Goal: Task Accomplishment & Management: Manage account settings

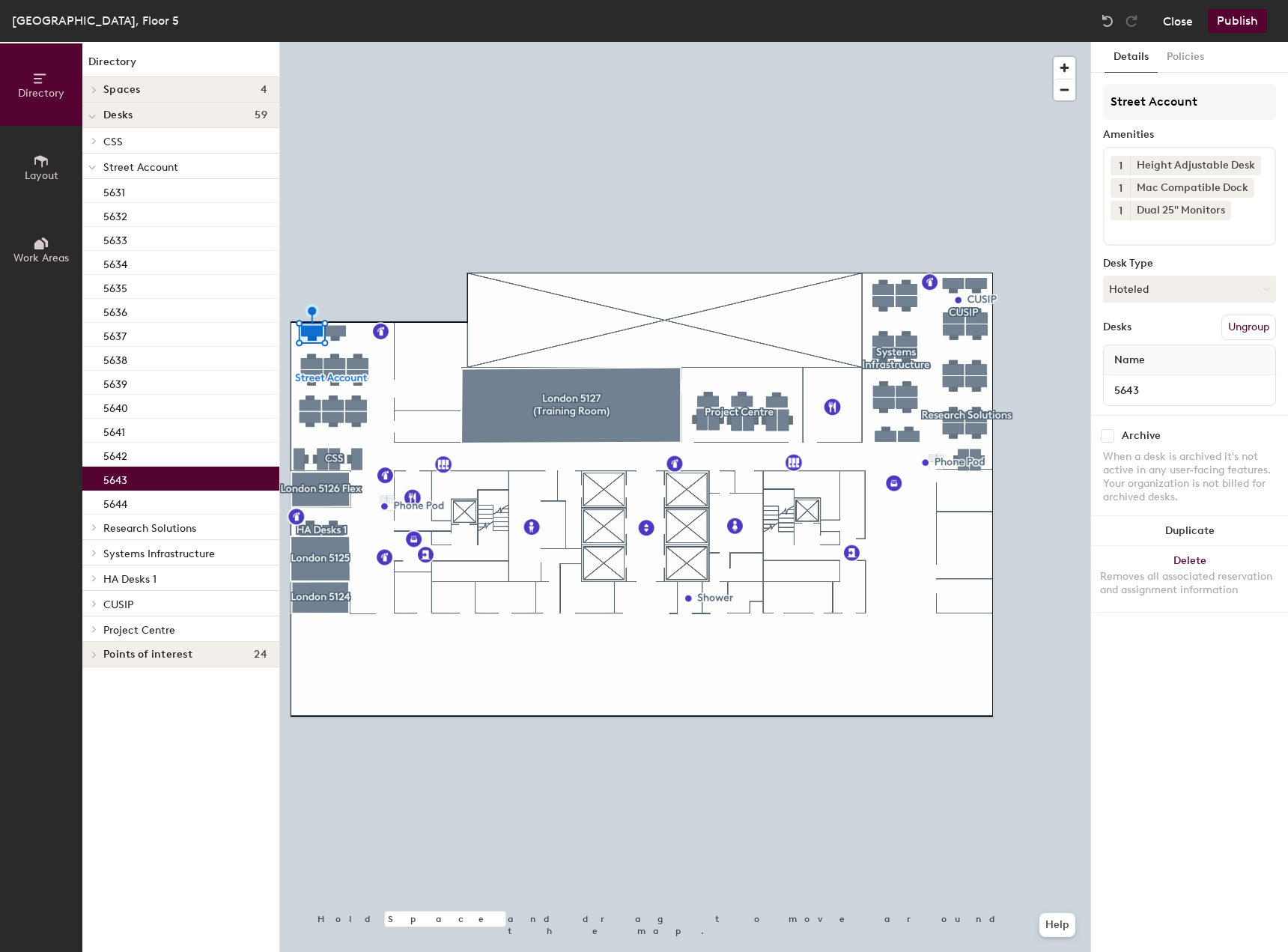
click at [1172, 17] on button "Close" at bounding box center [1178, 21] width 30 height 24
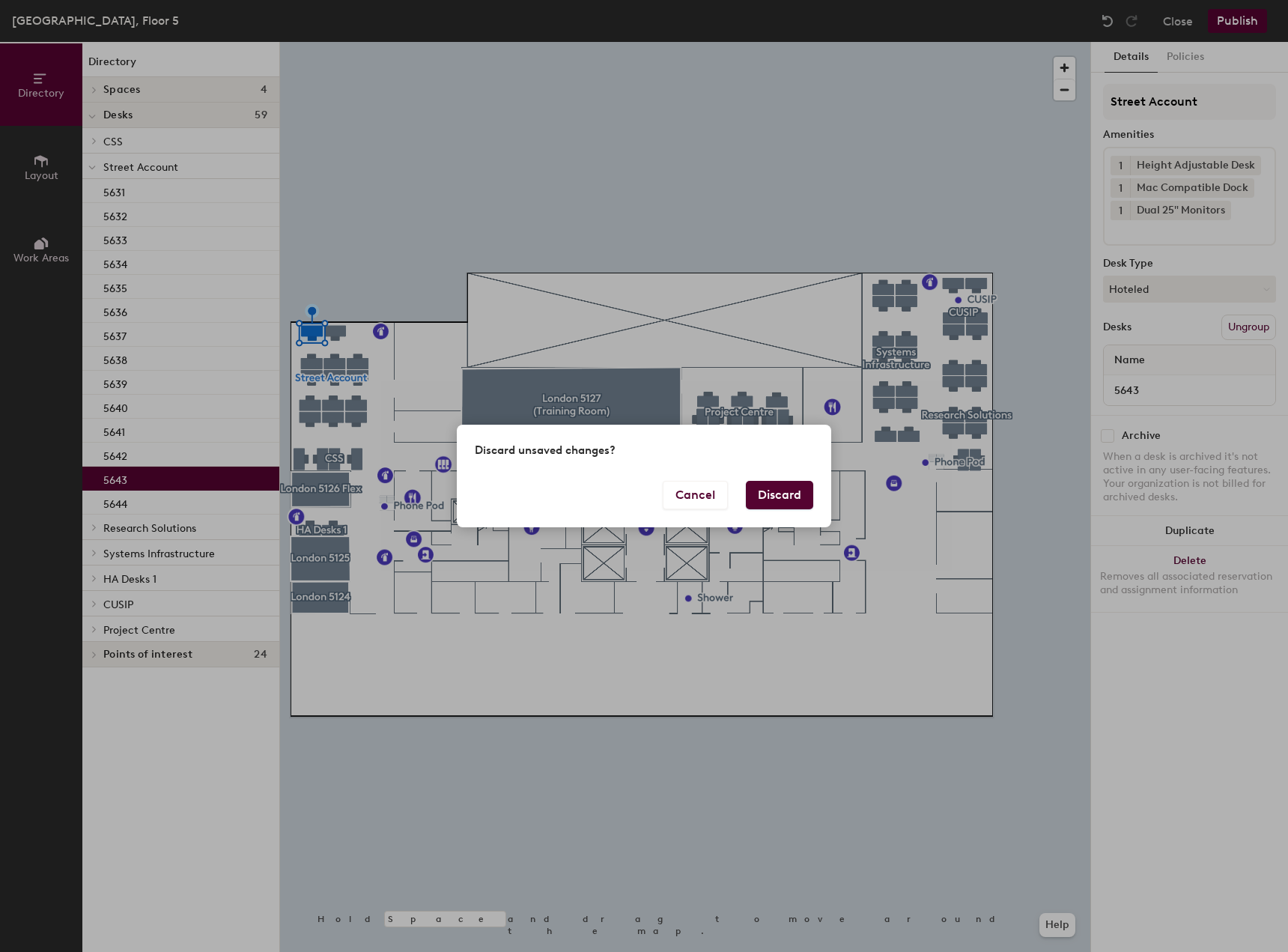
click at [775, 489] on button "Discard" at bounding box center [780, 495] width 68 height 28
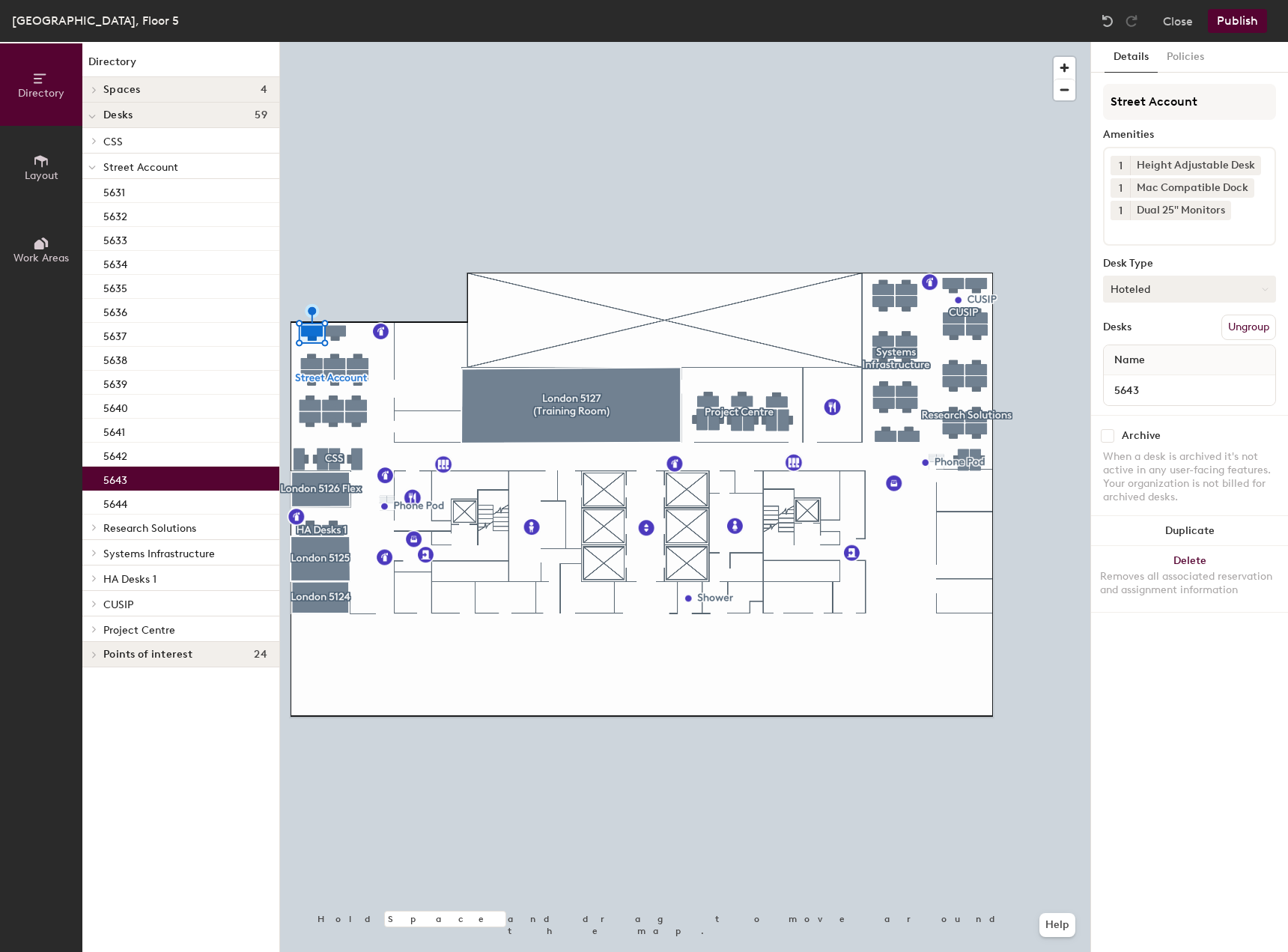
click at [1180, 287] on button "Hoteled" at bounding box center [1189, 289] width 173 height 27
click at [1198, 52] on button "Policies" at bounding box center [1185, 58] width 55 height 31
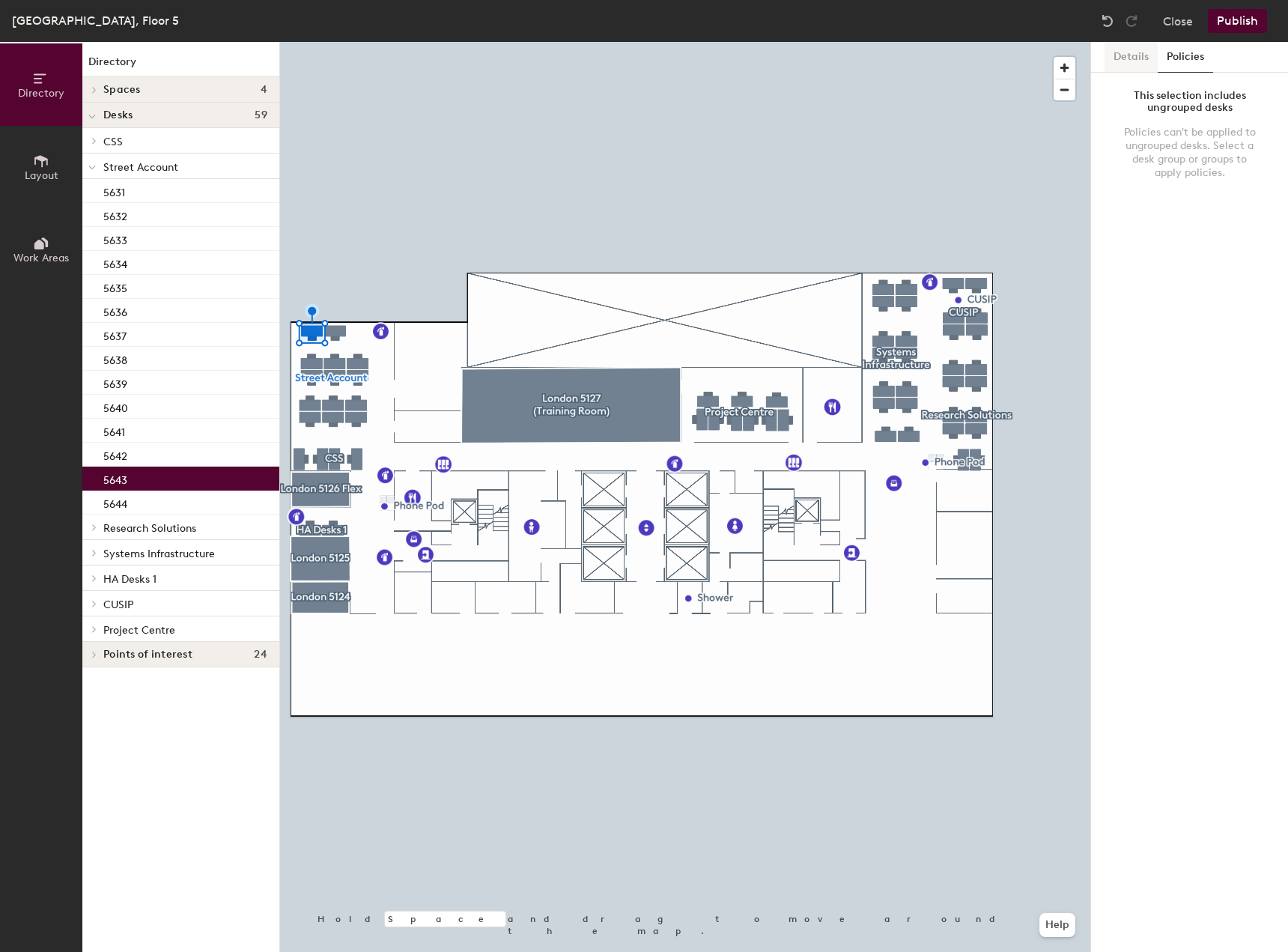
click at [1151, 58] on button "Details" at bounding box center [1131, 58] width 53 height 31
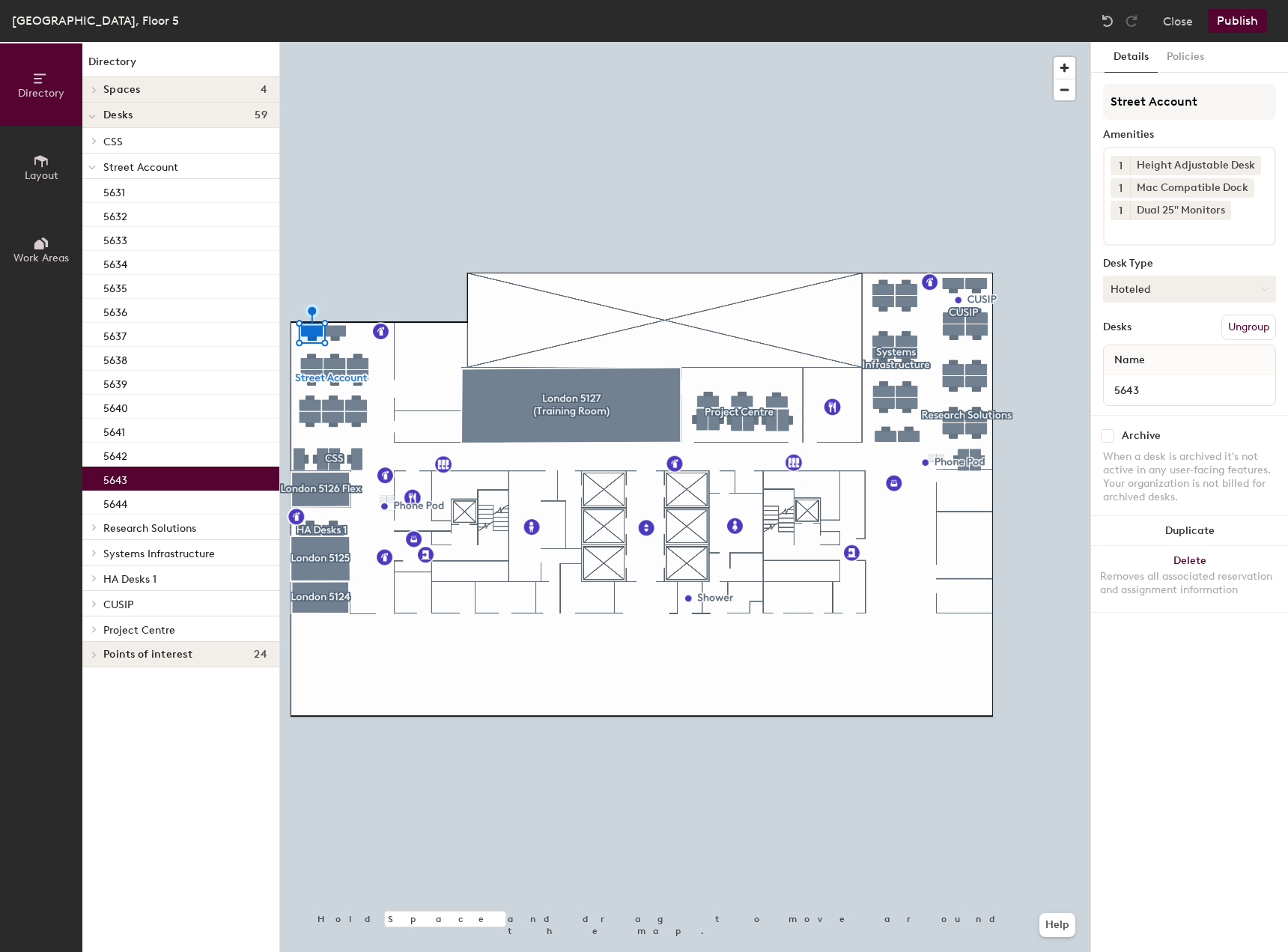
click at [1169, 296] on button "Hoteled" at bounding box center [1189, 289] width 173 height 27
click at [136, 580] on span "HA Desks 1" at bounding box center [130, 579] width 53 height 13
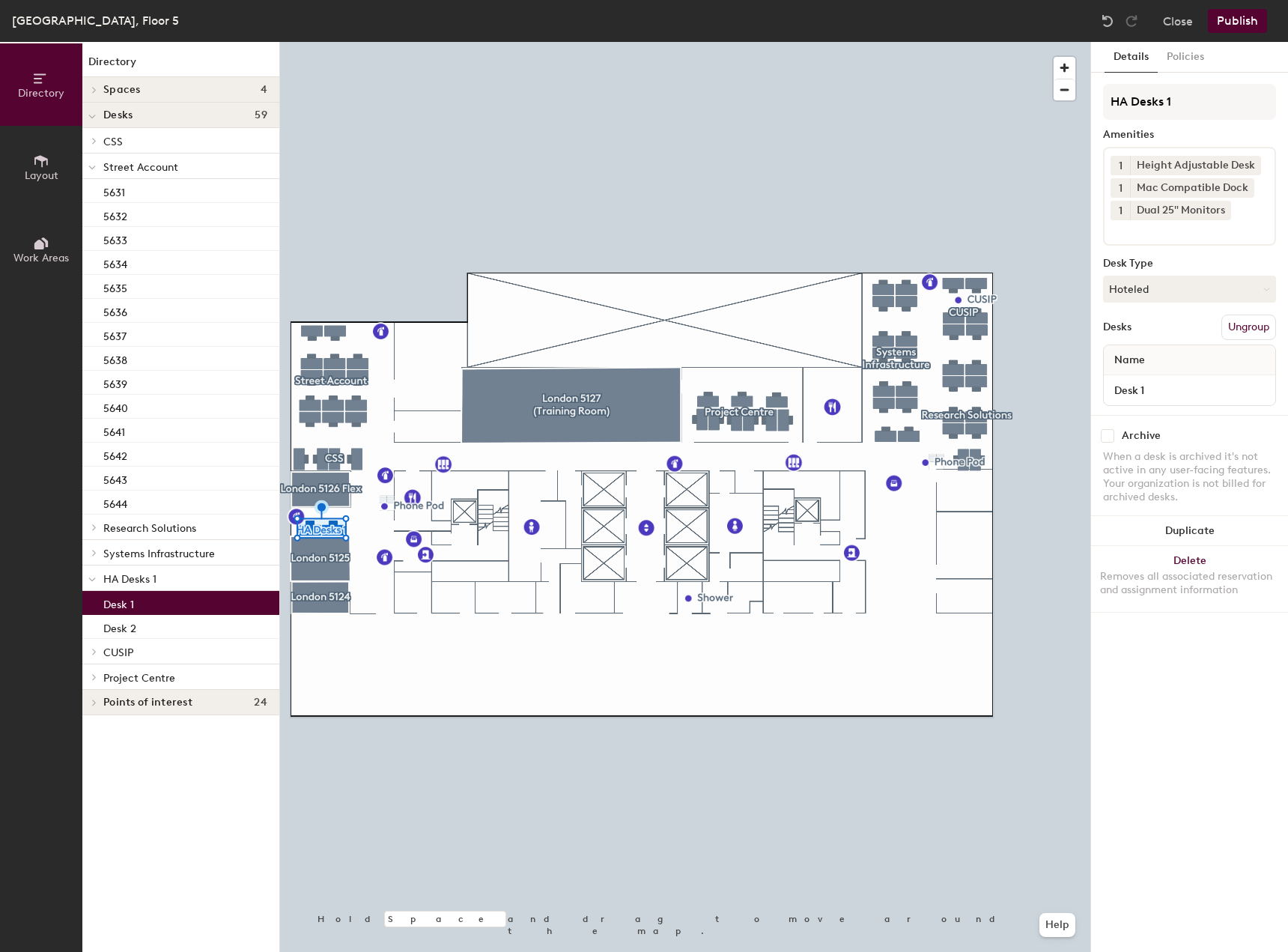
click at [141, 606] on div "Desk 1" at bounding box center [180, 603] width 197 height 24
click at [171, 359] on div "5638" at bounding box center [180, 359] width 197 height 24
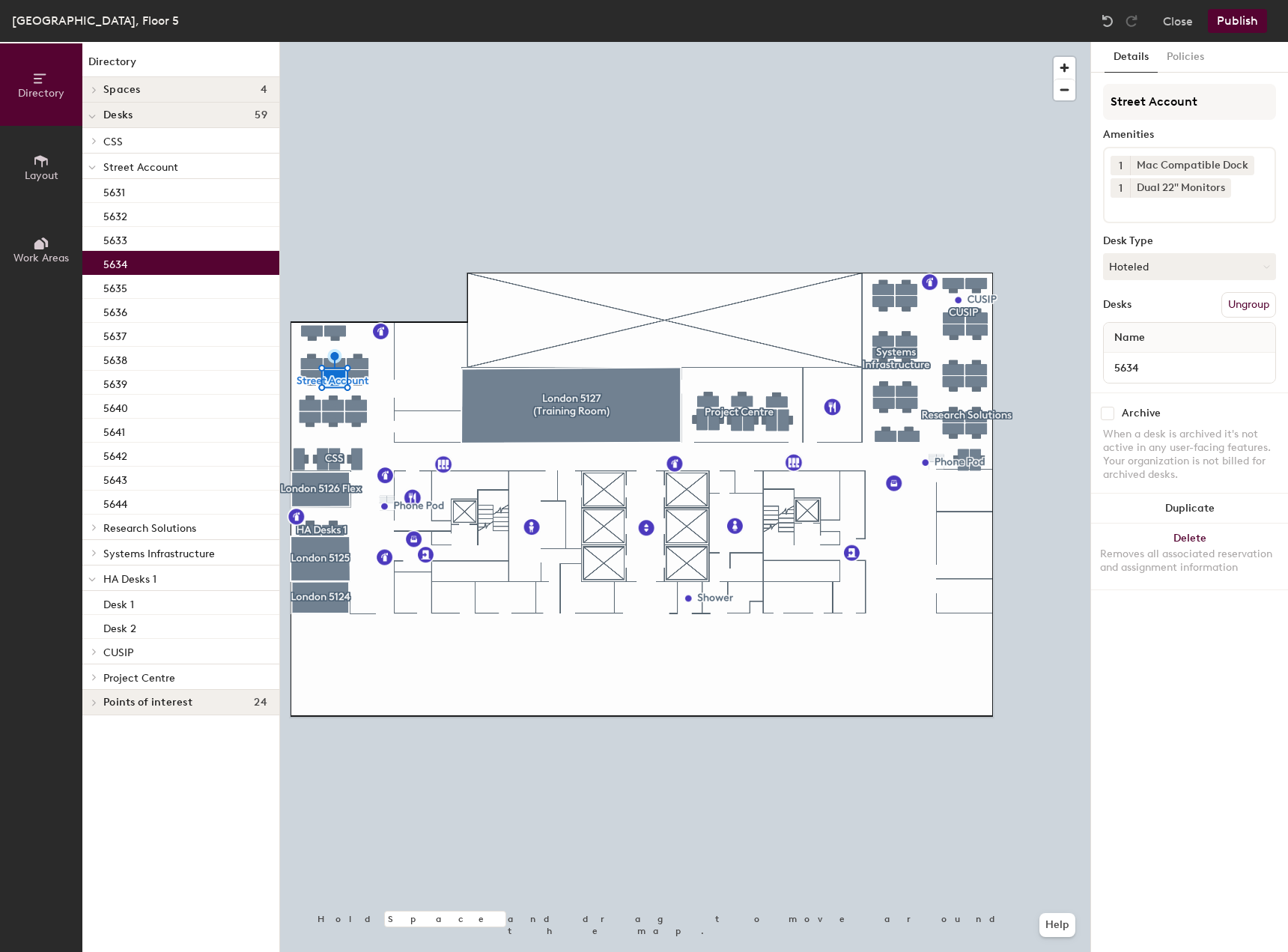
click at [169, 252] on div "5634" at bounding box center [180, 263] width 197 height 24
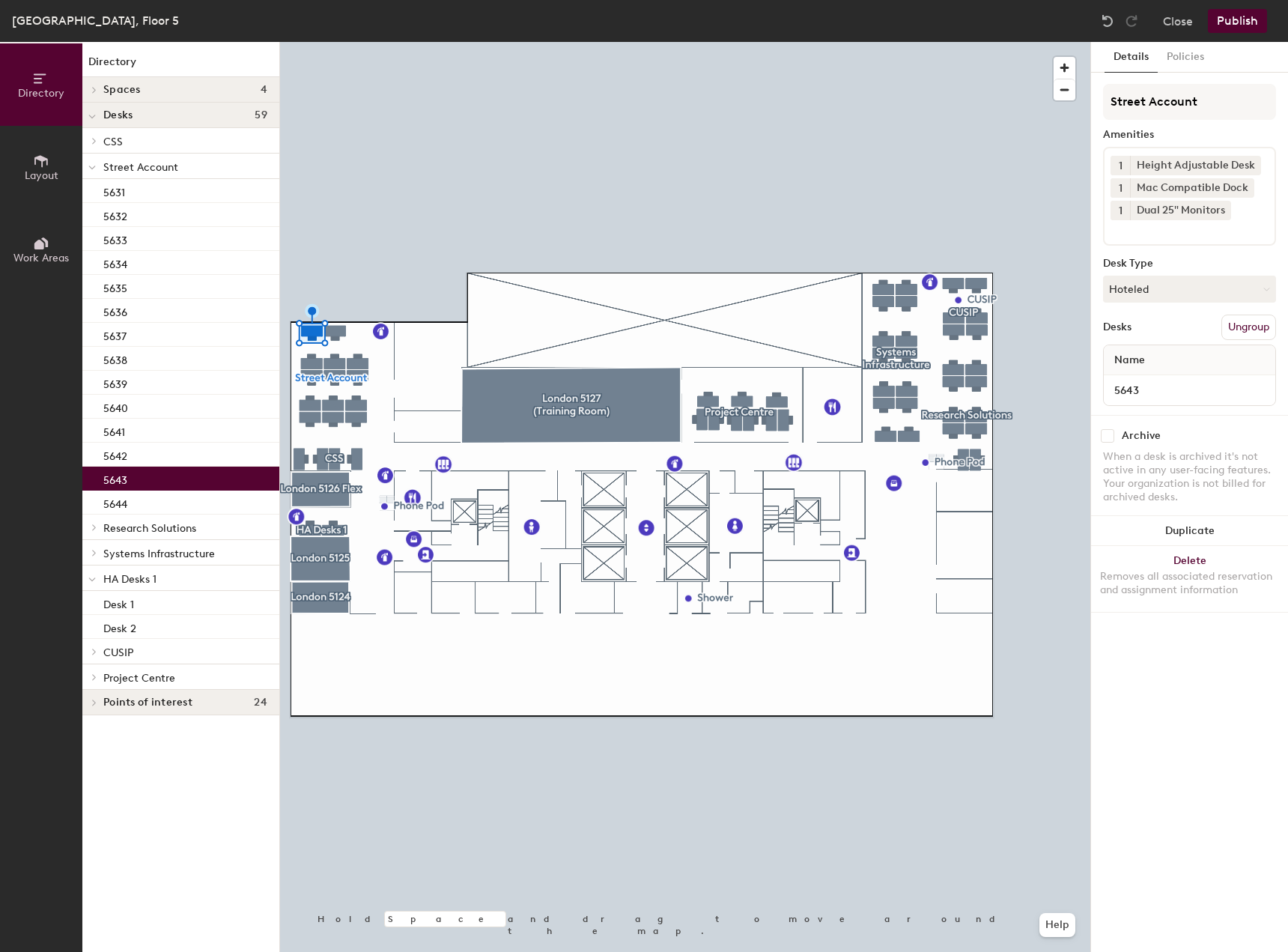
click at [1241, 16] on button "Publish" at bounding box center [1238, 21] width 60 height 24
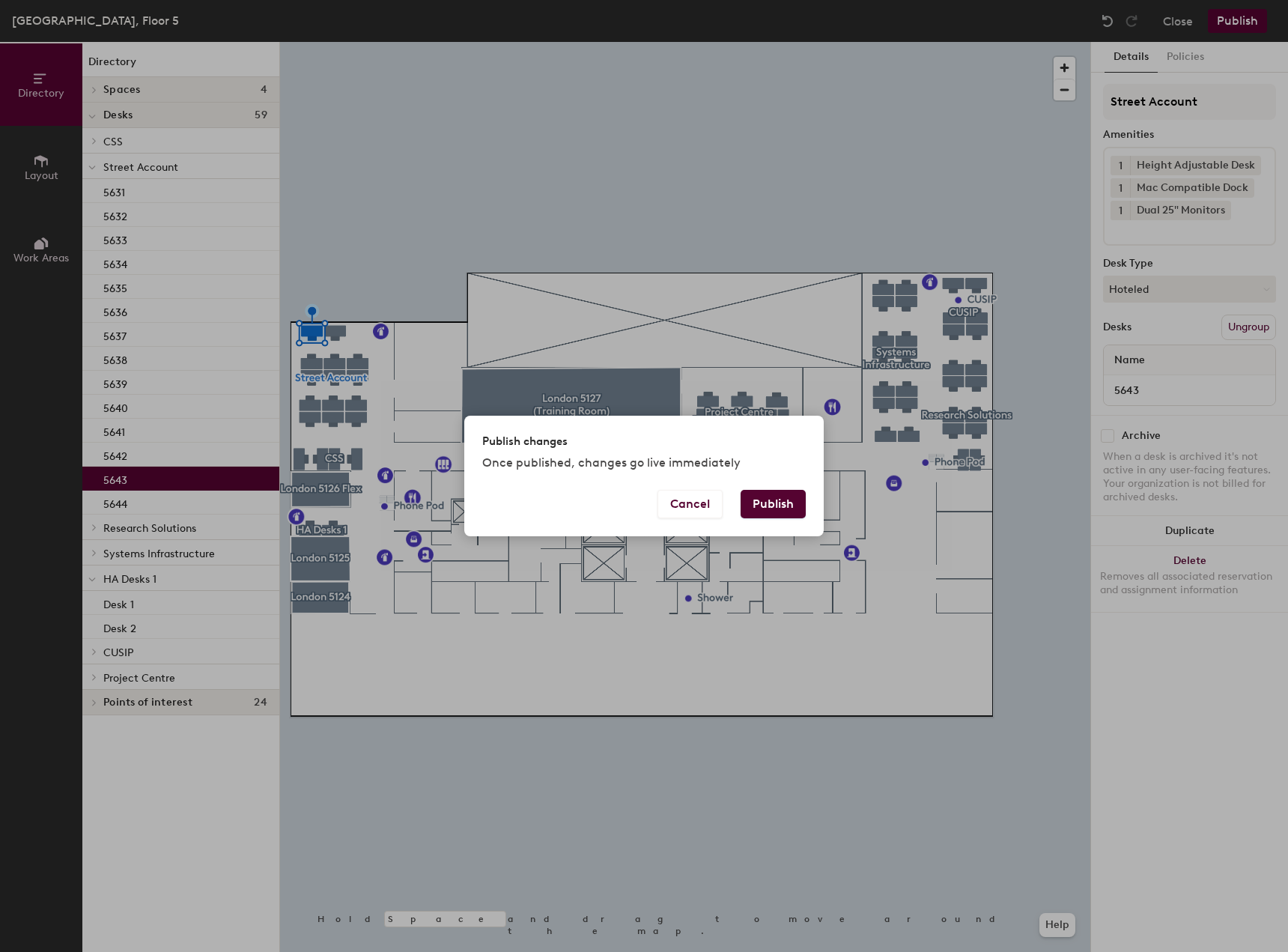
click at [771, 507] on button "Publish" at bounding box center [773, 504] width 65 height 28
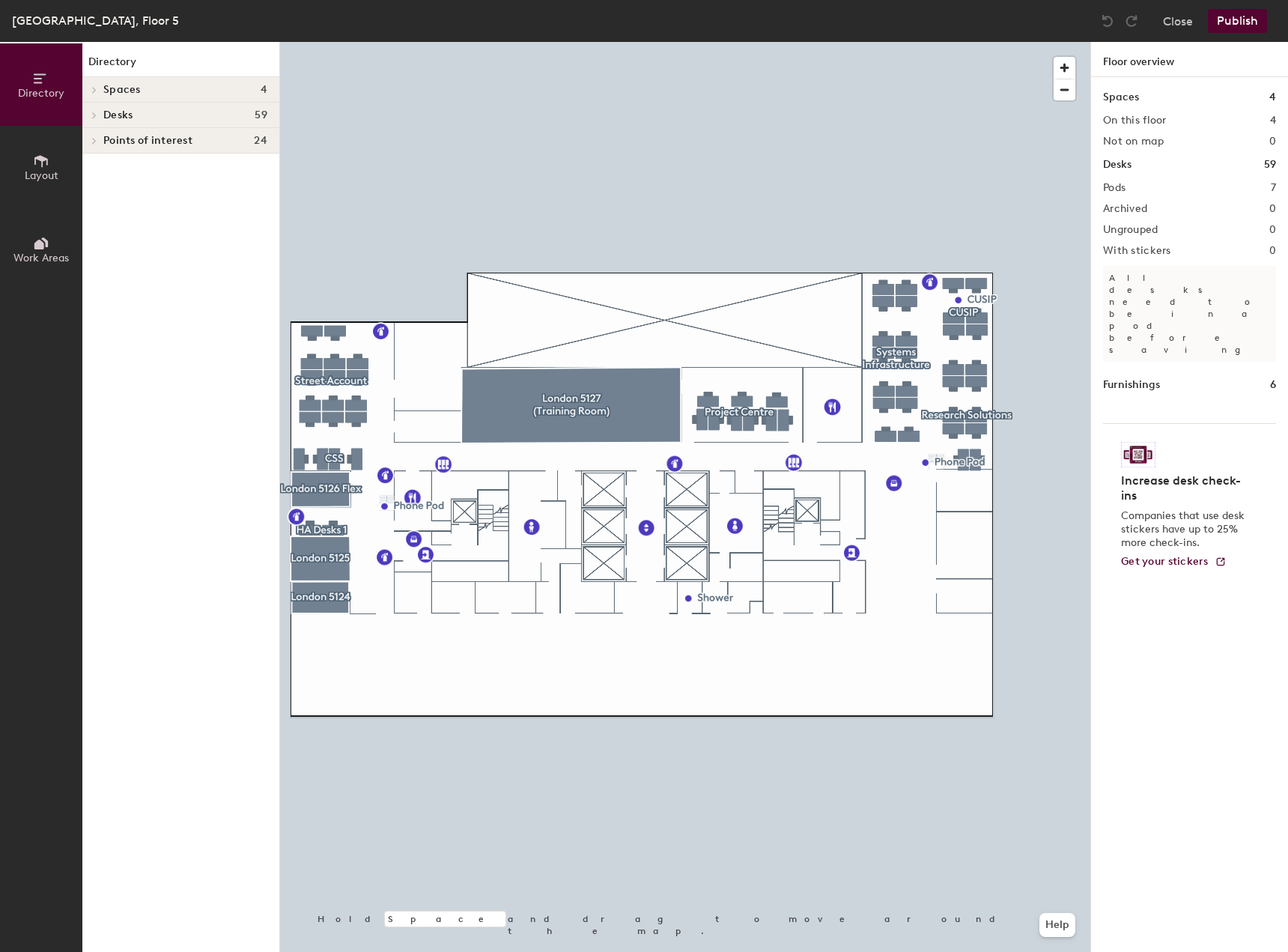
click at [1130, 377] on h1 "Furnishings" at bounding box center [1131, 385] width 57 height 16
click at [147, 109] on h4 "Desks 59" at bounding box center [185, 115] width 164 height 12
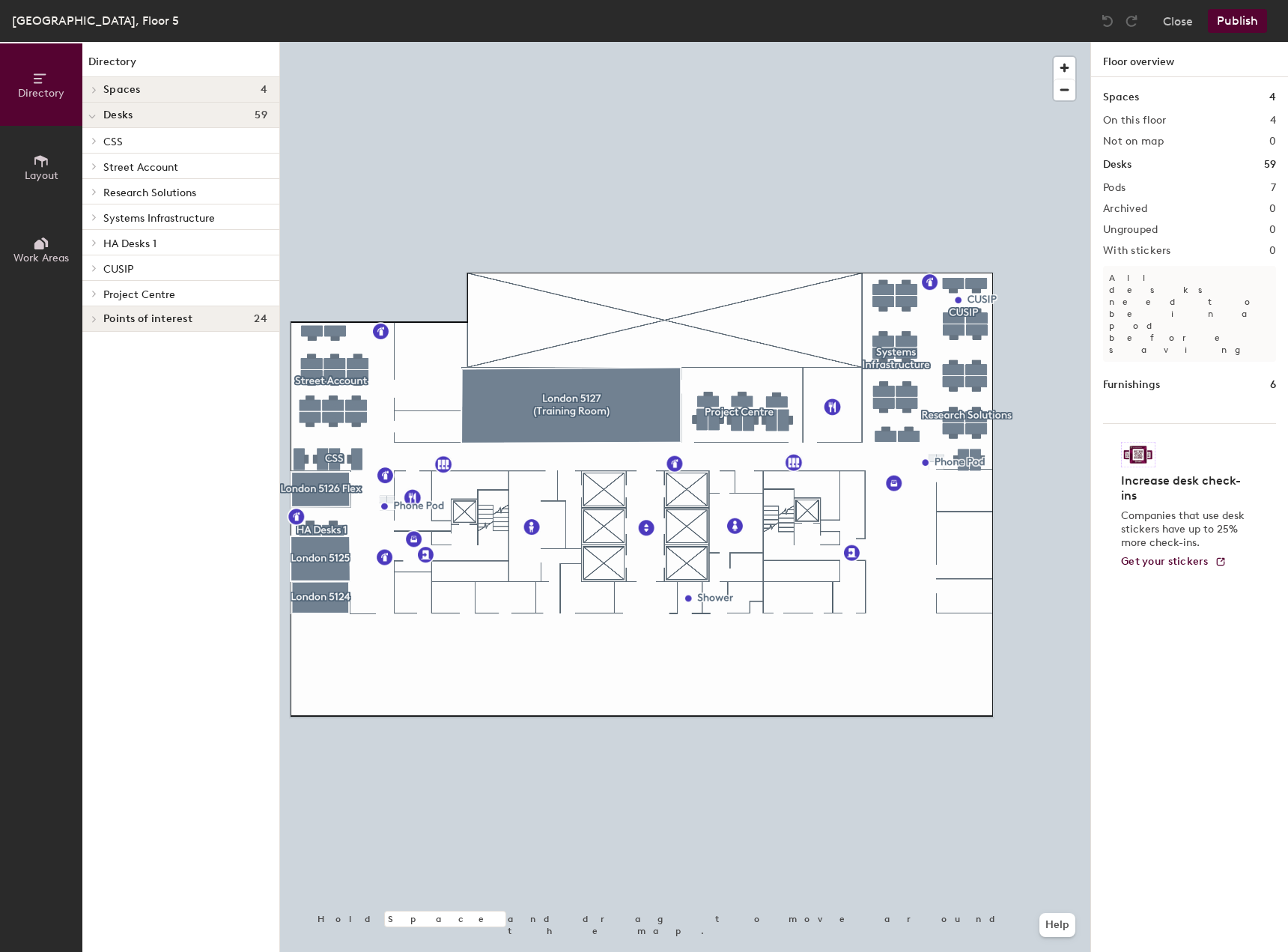
click at [154, 240] on span "HA Desks 1" at bounding box center [130, 244] width 53 height 13
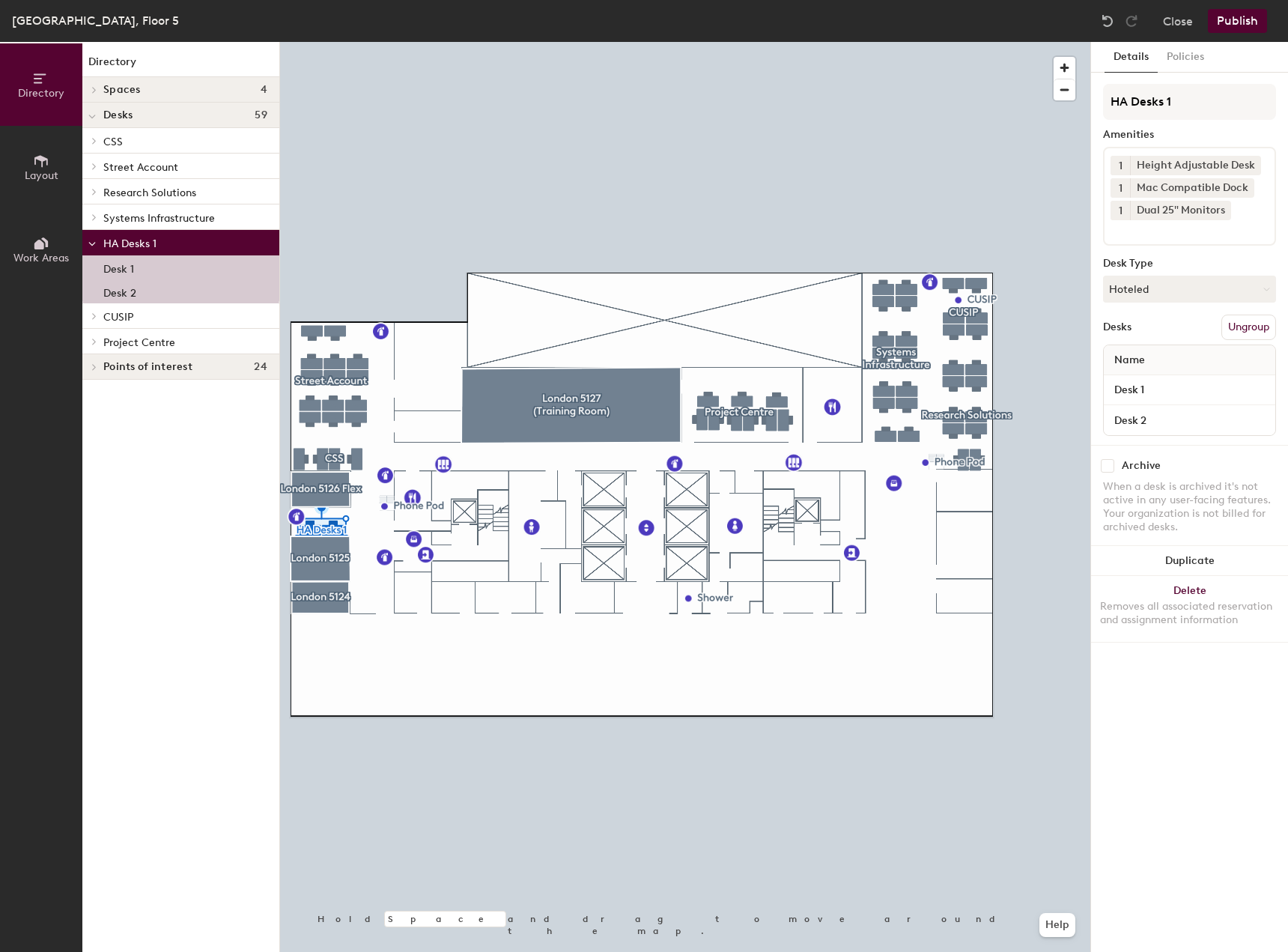
click at [143, 263] on div "Desk 1" at bounding box center [180, 268] width 197 height 24
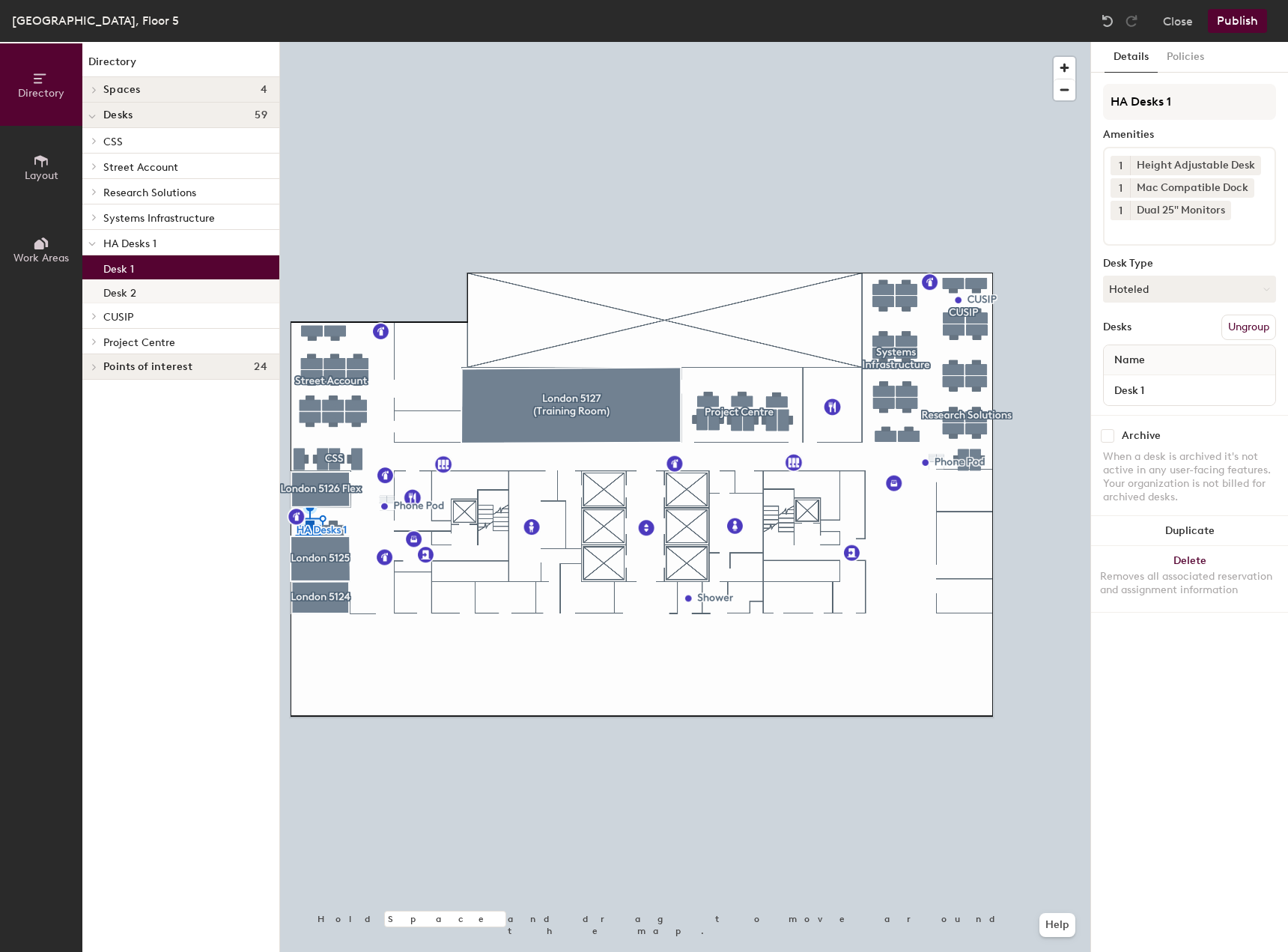
click at [130, 293] on p "Desk 2" at bounding box center [120, 290] width 33 height 17
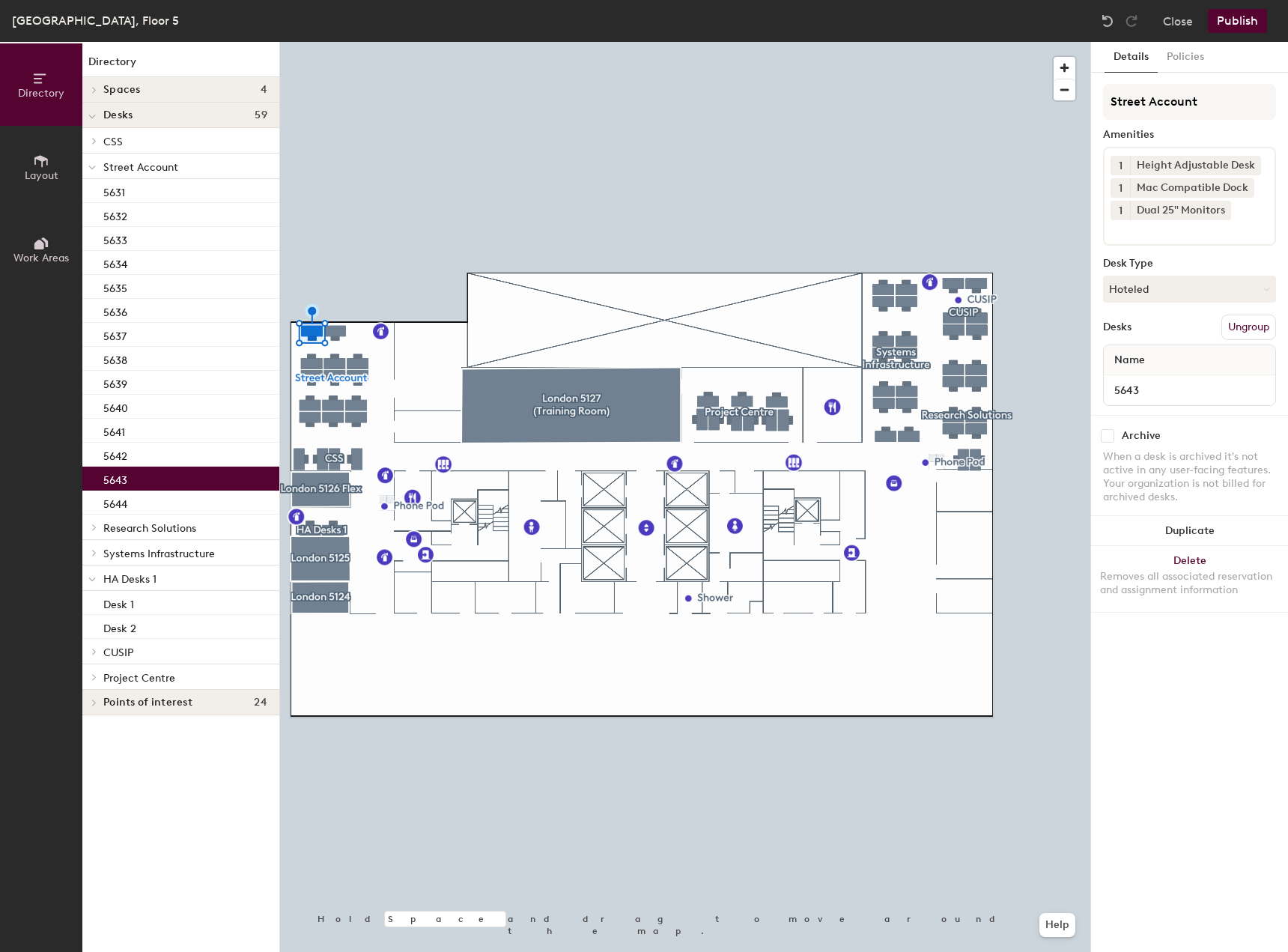
click at [338, 42] on div at bounding box center [685, 42] width 811 height 0
click at [183, 482] on div "5643" at bounding box center [180, 478] width 197 height 24
click at [1207, 298] on button "Hoteled" at bounding box center [1189, 289] width 173 height 27
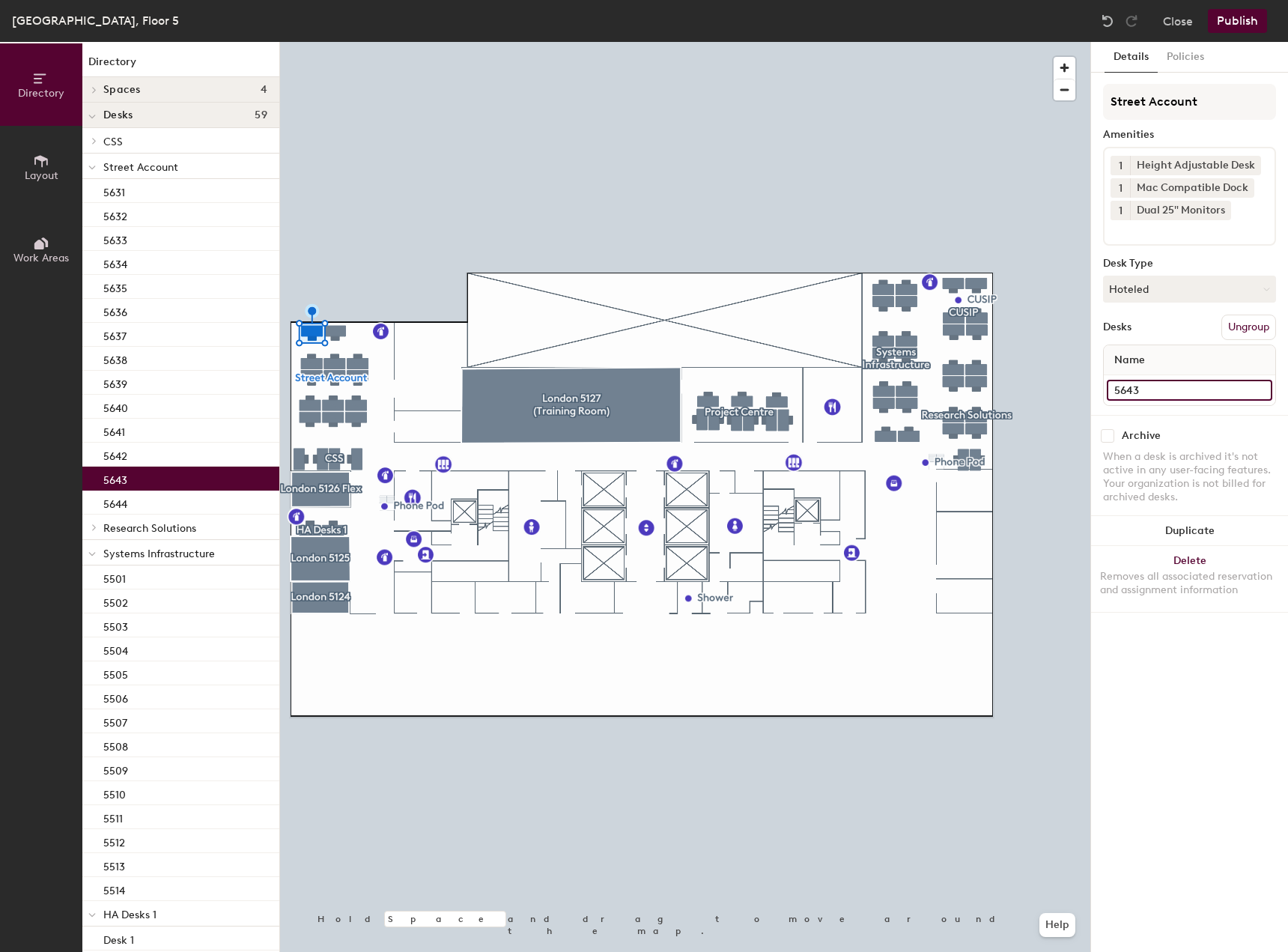
click at [1154, 384] on input "5643" at bounding box center [1189, 389] width 166 height 21
click at [1174, 51] on button "Policies" at bounding box center [1185, 58] width 55 height 31
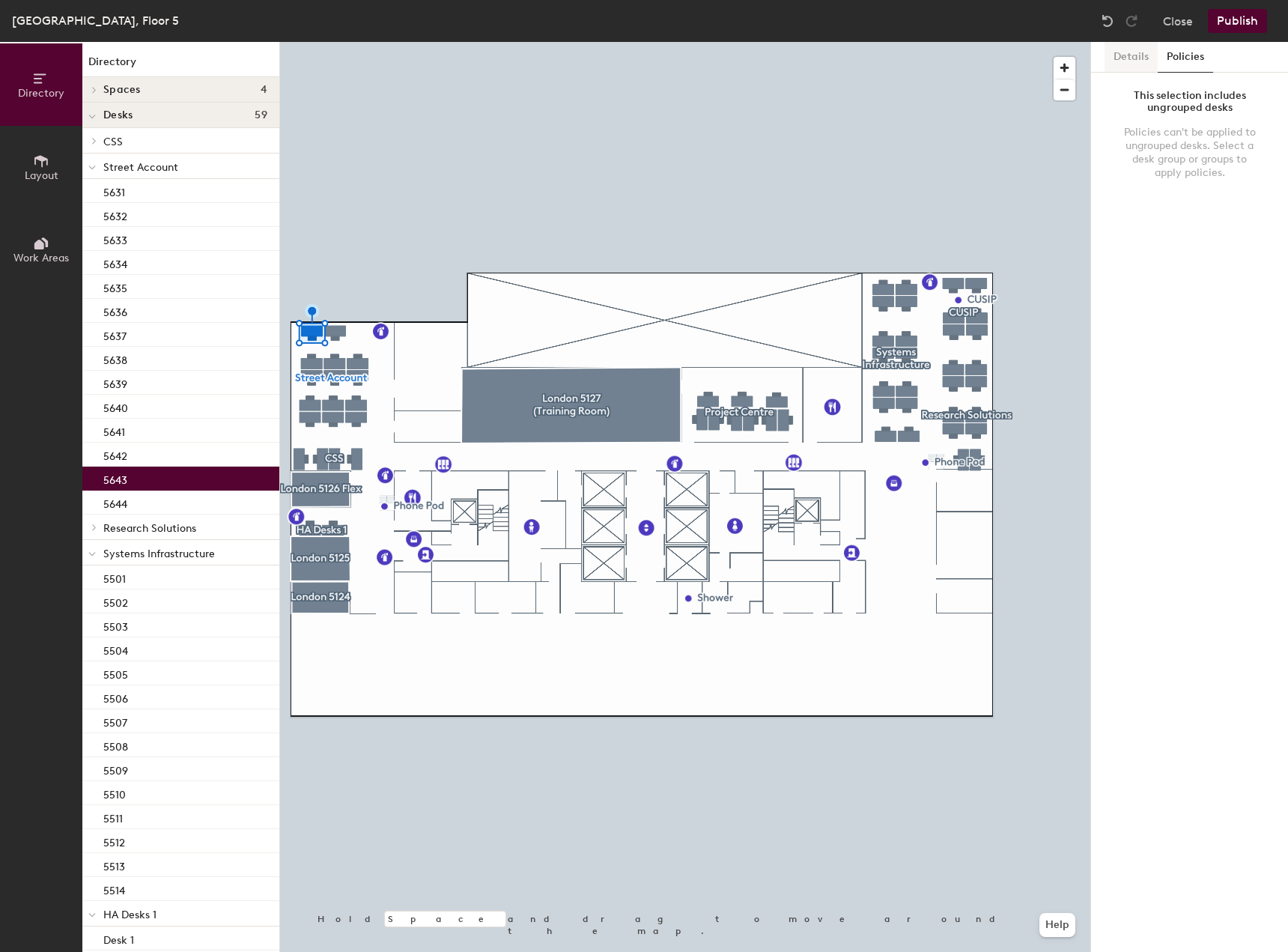
click at [1145, 55] on button "Details" at bounding box center [1131, 58] width 53 height 31
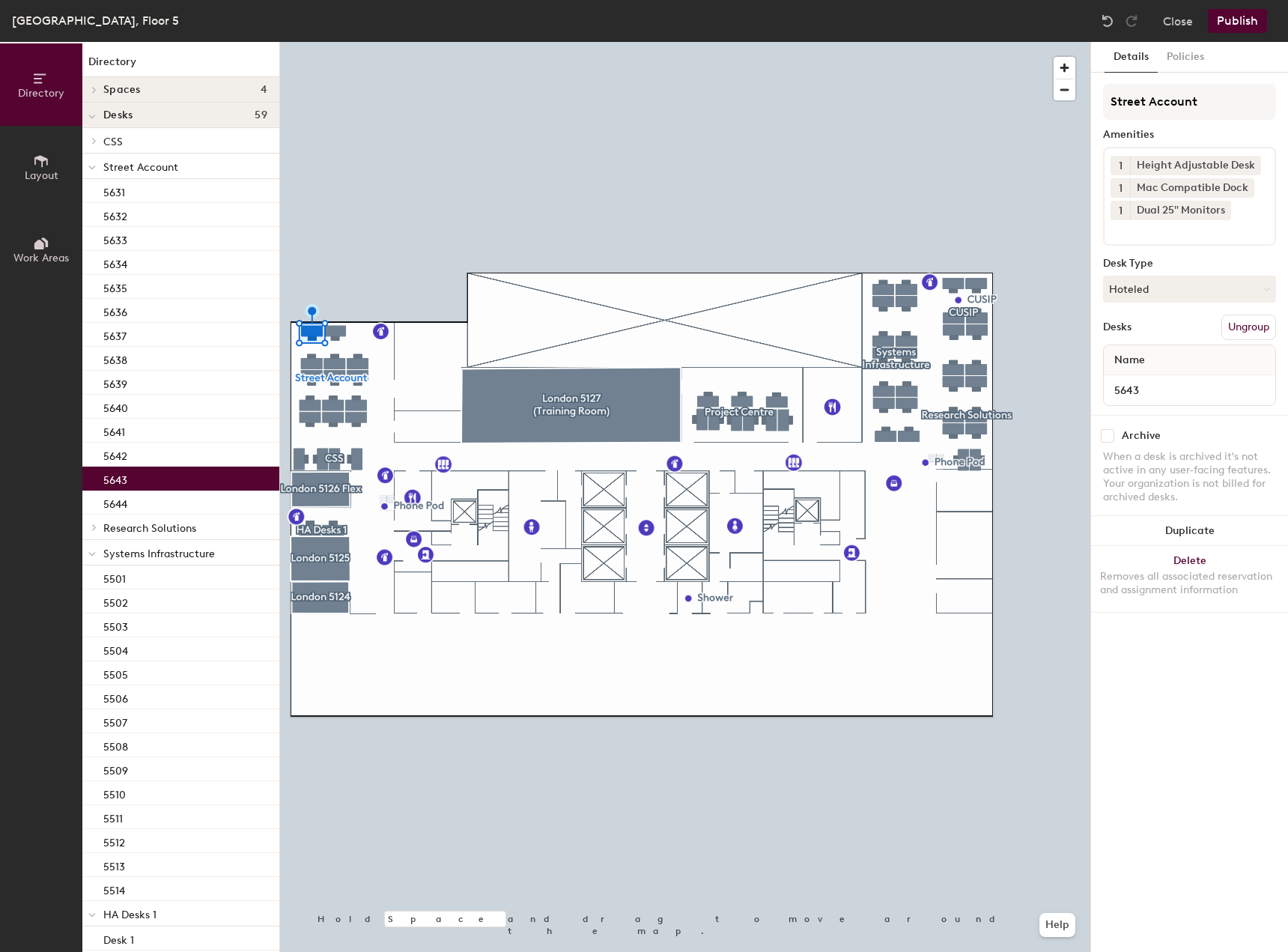
click at [40, 195] on button "Layout" at bounding box center [41, 167] width 82 height 82
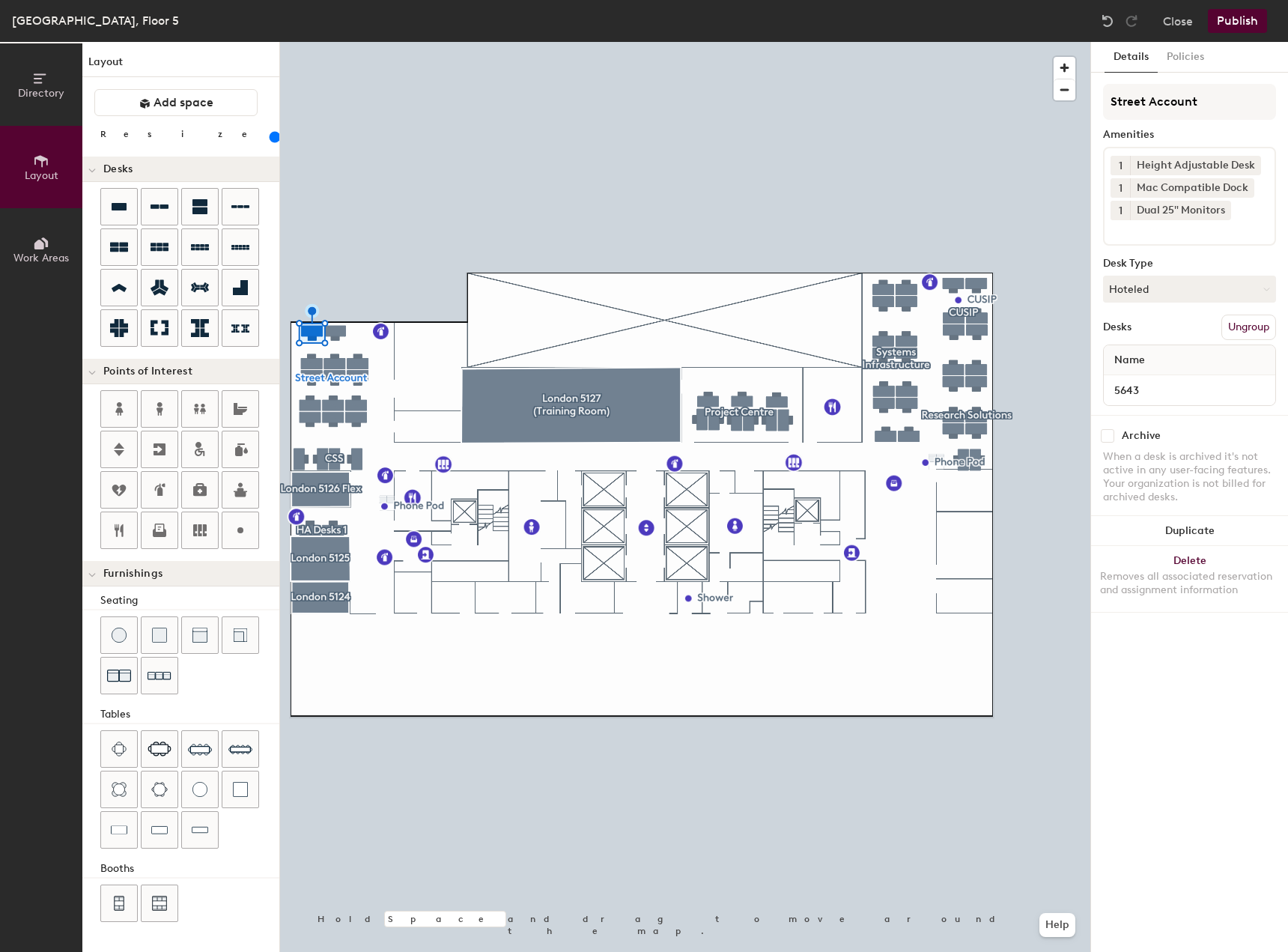
click at [35, 257] on span "Work Areas" at bounding box center [41, 258] width 55 height 13
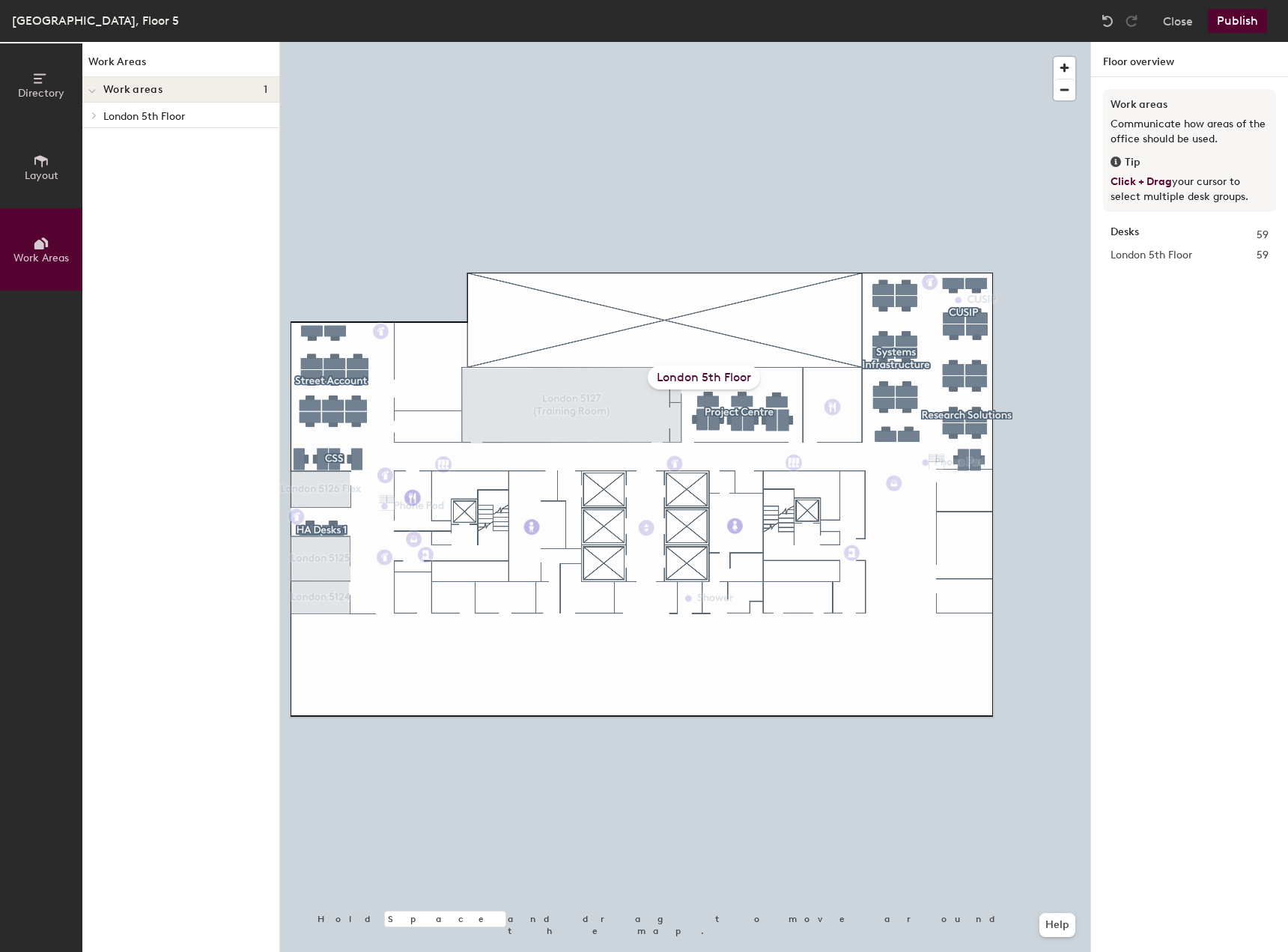
click at [158, 92] on span "Work areas" at bounding box center [133, 90] width 60 height 12
click at [133, 113] on p "London 5th Floor" at bounding box center [185, 115] width 164 height 19
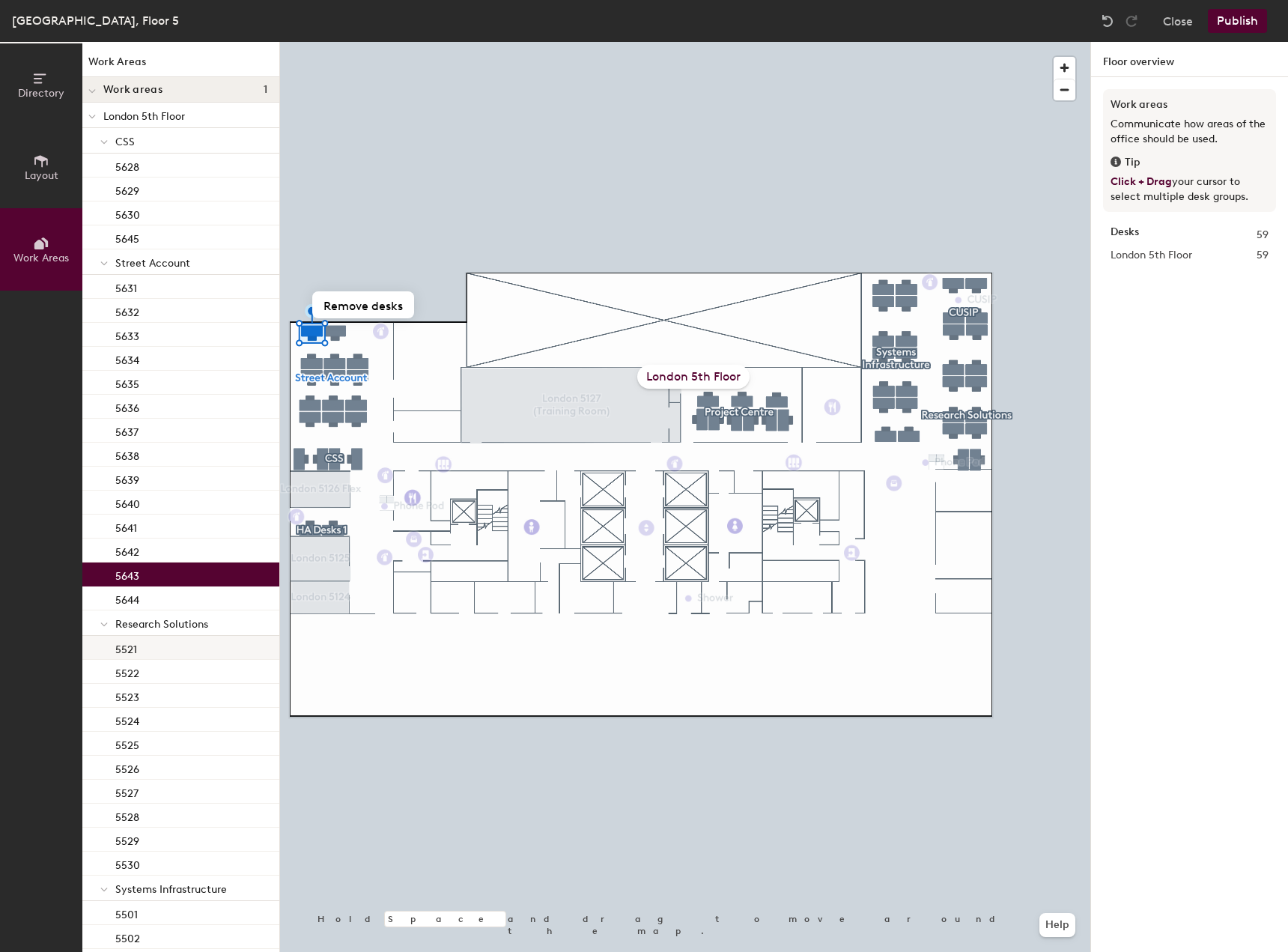
scroll to position [150, 0]
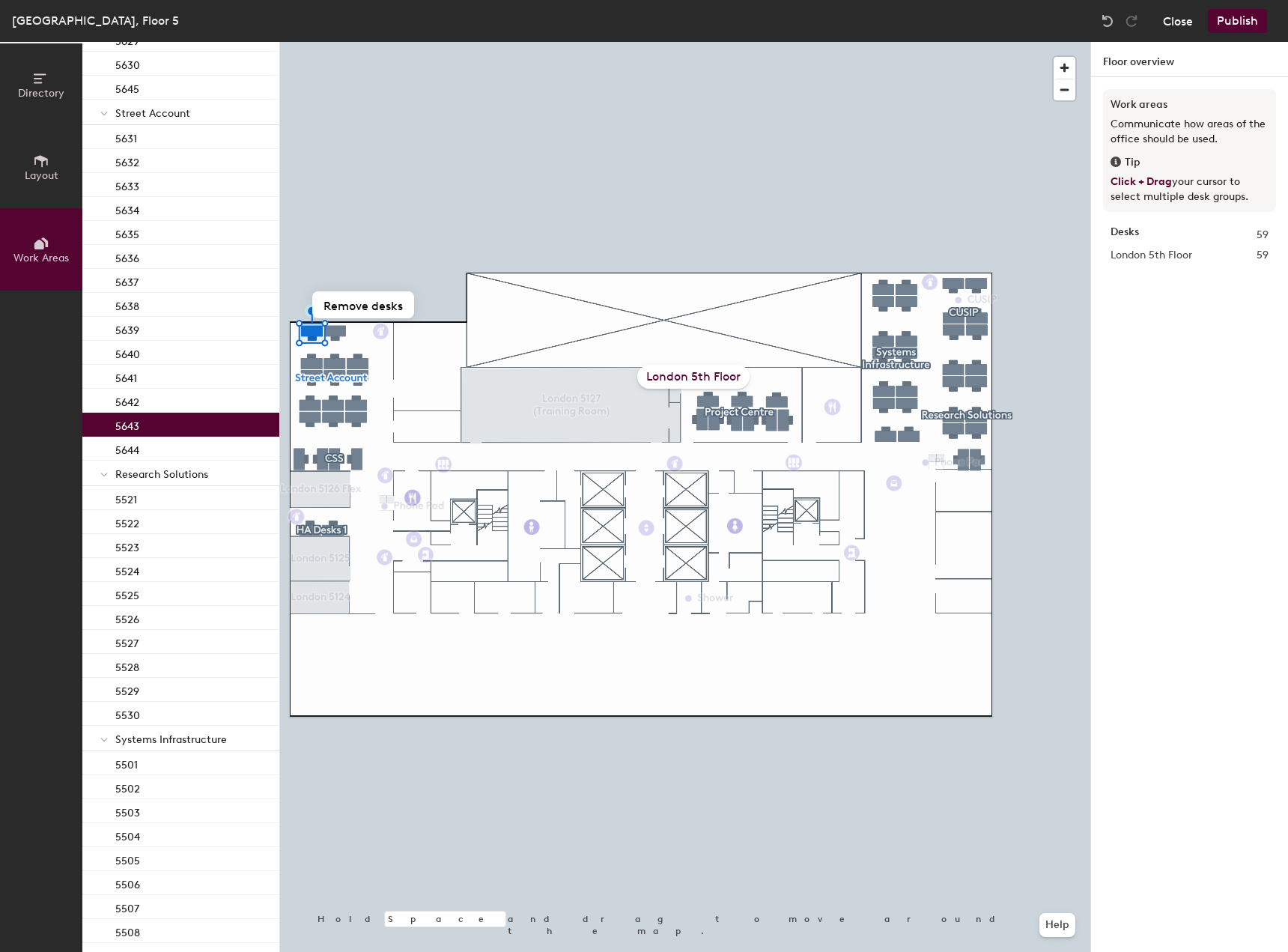
click at [1173, 23] on button "Close" at bounding box center [1178, 21] width 30 height 24
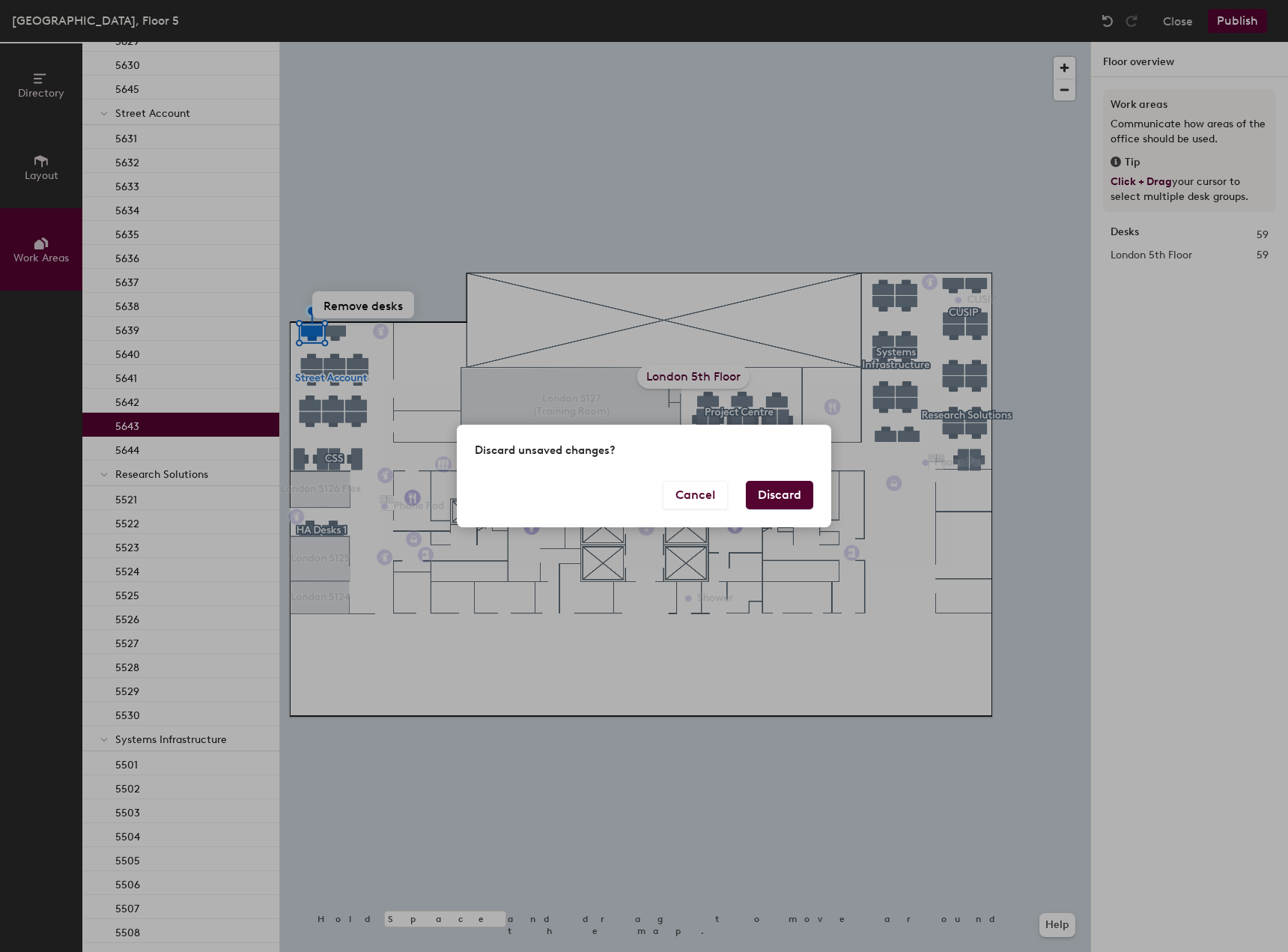
click at [775, 500] on button "Discard" at bounding box center [780, 495] width 68 height 28
